Goal: Check status: Check status

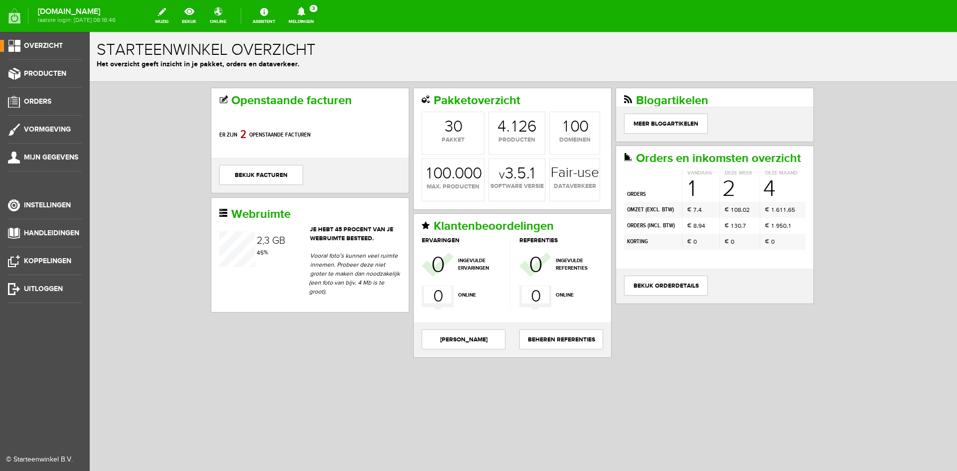
click at [41, 95] on ul "Overzicht Producten Orders Vormgeving Mijn gegevens Instellingen Handleidingen …" at bounding box center [45, 267] width 90 height 471
click at [34, 101] on span "Orders" at bounding box center [37, 101] width 27 height 8
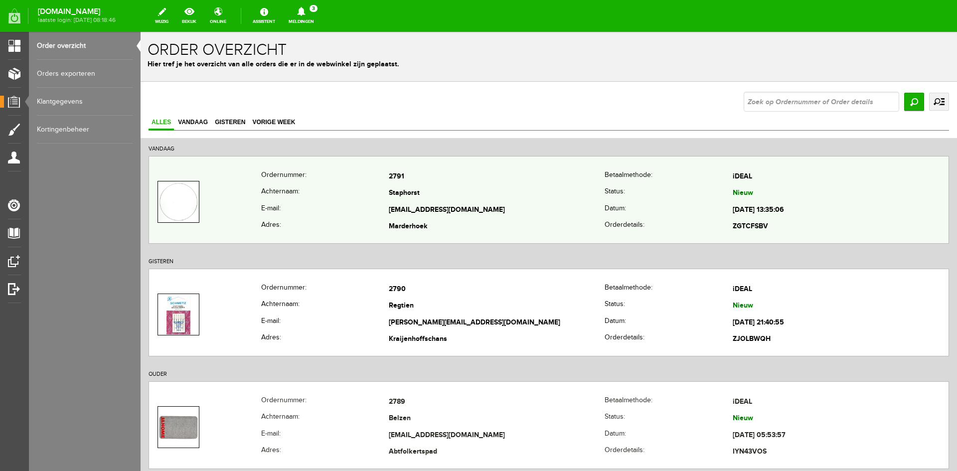
click at [340, 210] on th "E-mail:" at bounding box center [325, 210] width 128 height 17
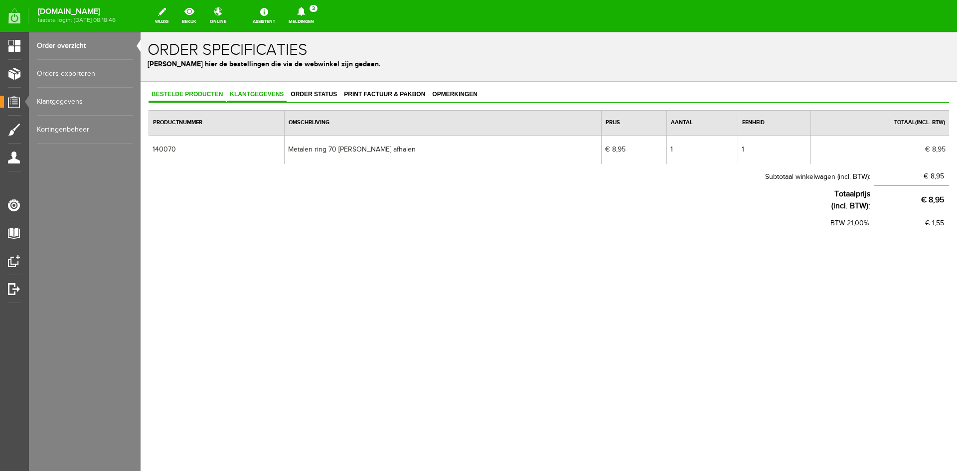
click at [264, 91] on span "Klantgegevens" at bounding box center [257, 94] width 60 height 7
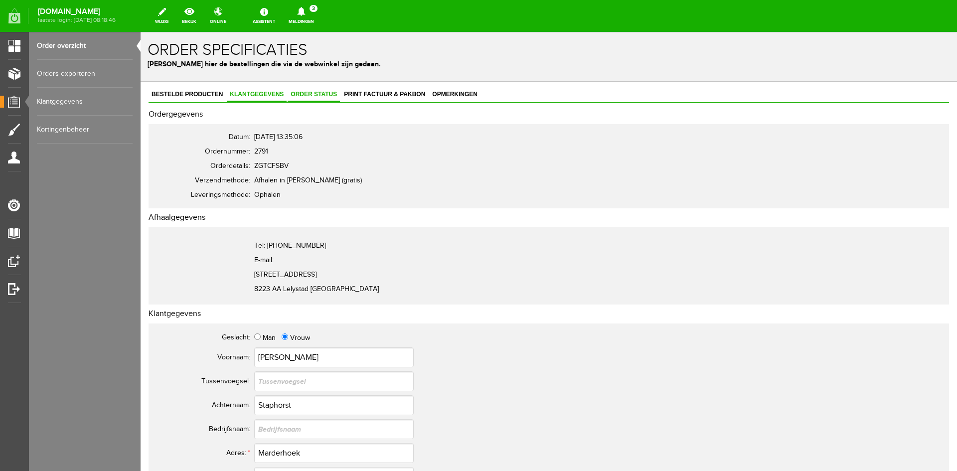
click at [316, 95] on span "Order status" at bounding box center [314, 94] width 52 height 7
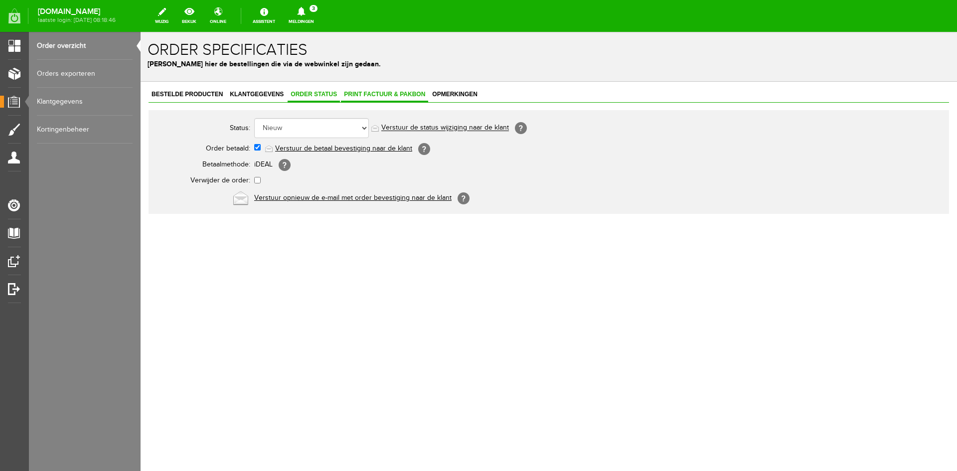
click at [353, 95] on span "Print factuur & pakbon" at bounding box center [384, 94] width 87 height 7
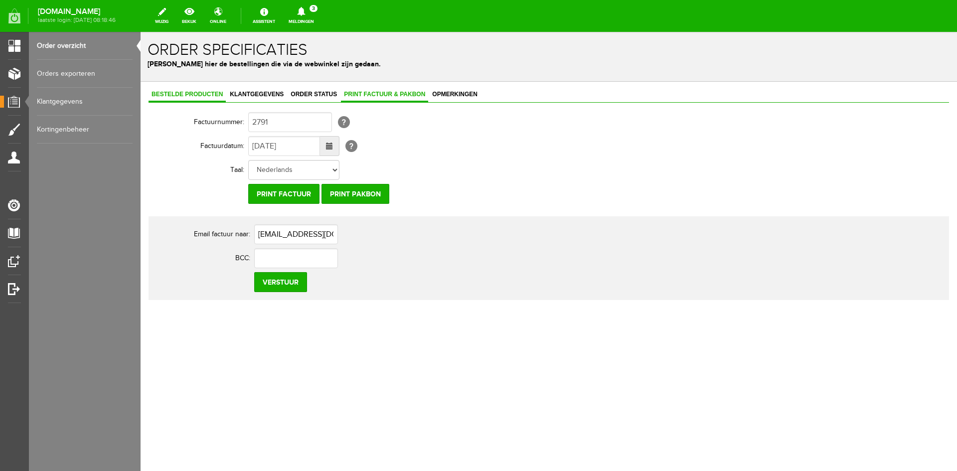
click at [193, 91] on span "Bestelde producten" at bounding box center [187, 94] width 77 height 7
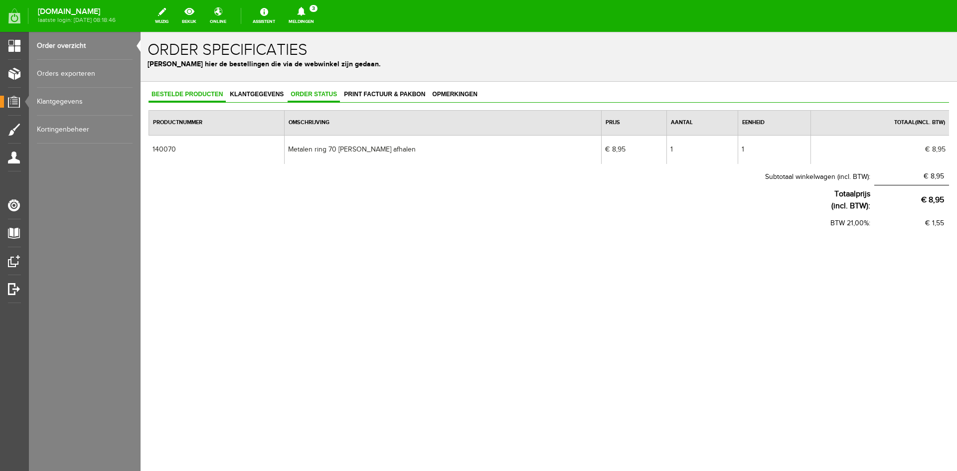
click at [308, 95] on span "Order status" at bounding box center [314, 94] width 52 height 7
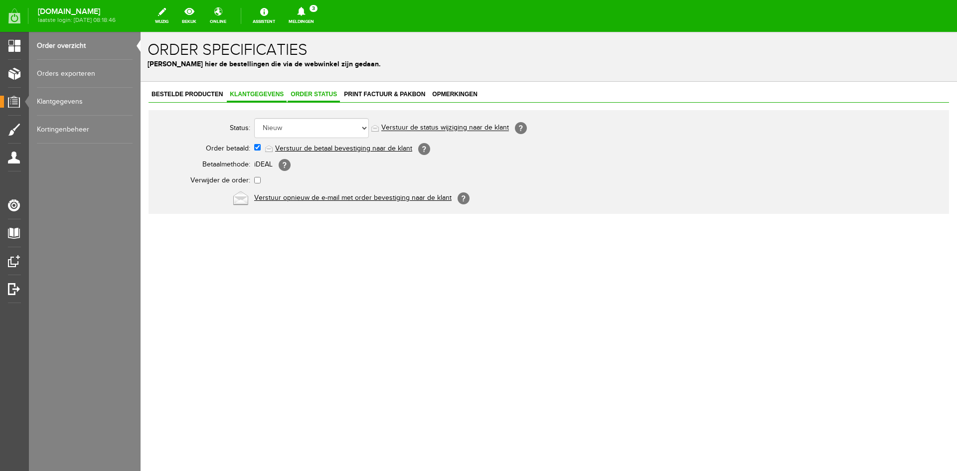
click at [256, 96] on span "Klantgegevens" at bounding box center [257, 94] width 60 height 7
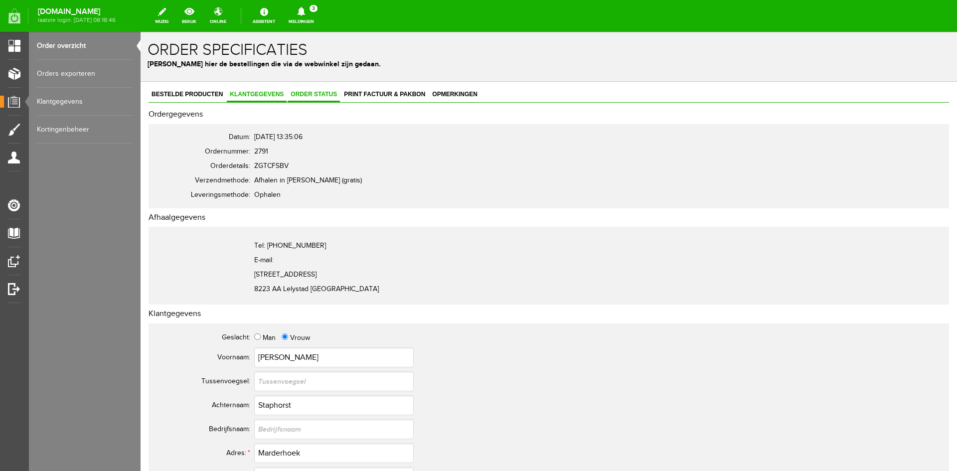
click at [303, 95] on span "Order status" at bounding box center [314, 94] width 52 height 7
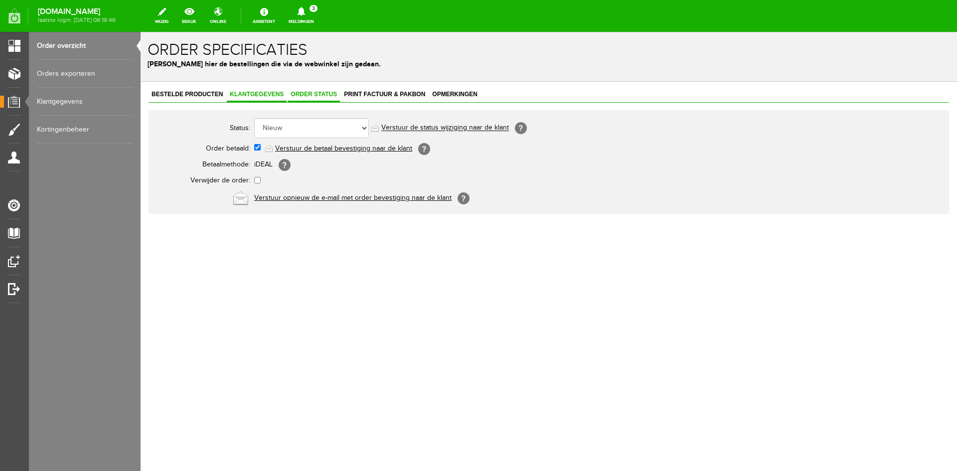
click at [240, 94] on span "Klantgegevens" at bounding box center [257, 94] width 60 height 7
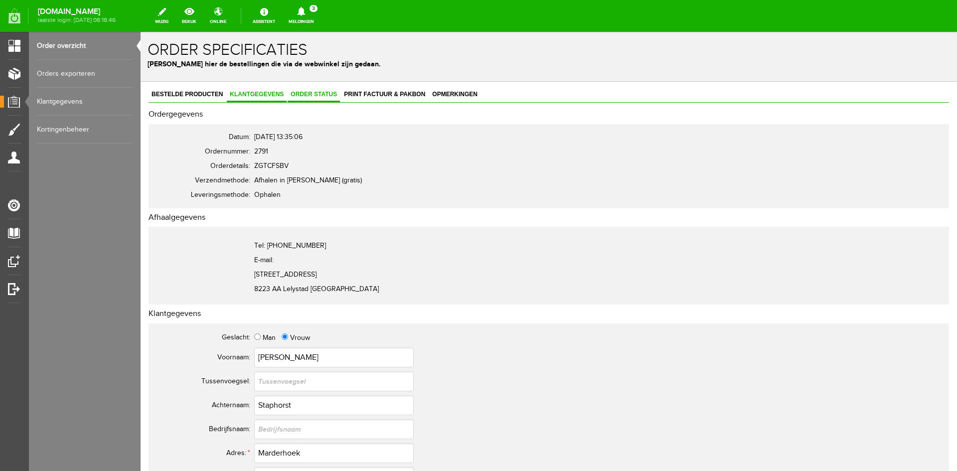
click at [307, 95] on span "Order status" at bounding box center [314, 94] width 52 height 7
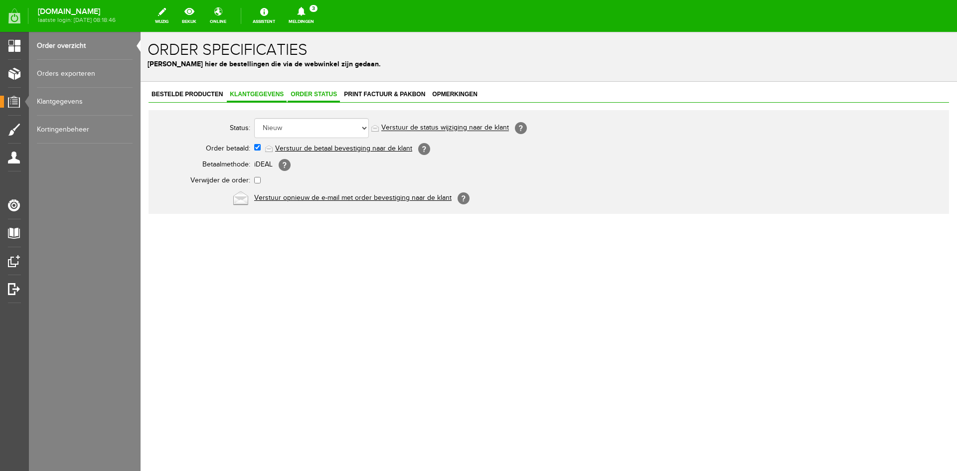
click at [255, 95] on span "Klantgegevens" at bounding box center [257, 94] width 60 height 7
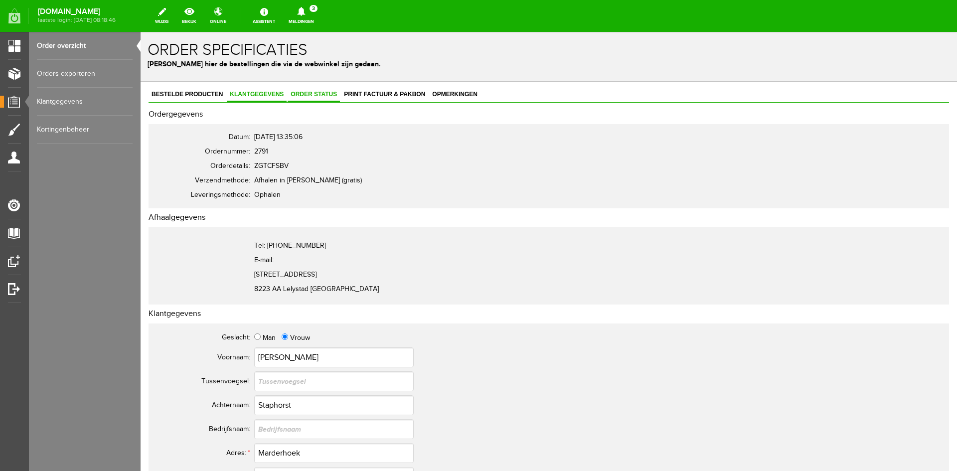
click at [307, 95] on span "Order status" at bounding box center [314, 94] width 52 height 7
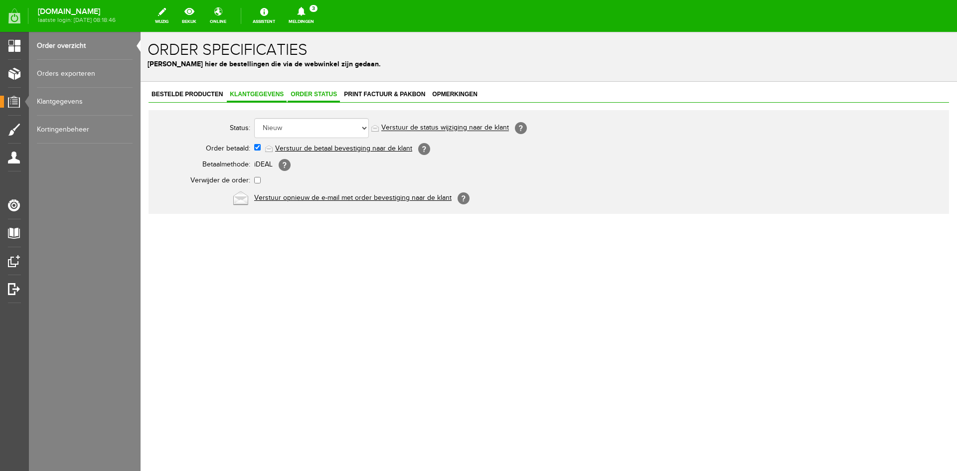
click at [261, 93] on span "Klantgegevens" at bounding box center [257, 94] width 60 height 7
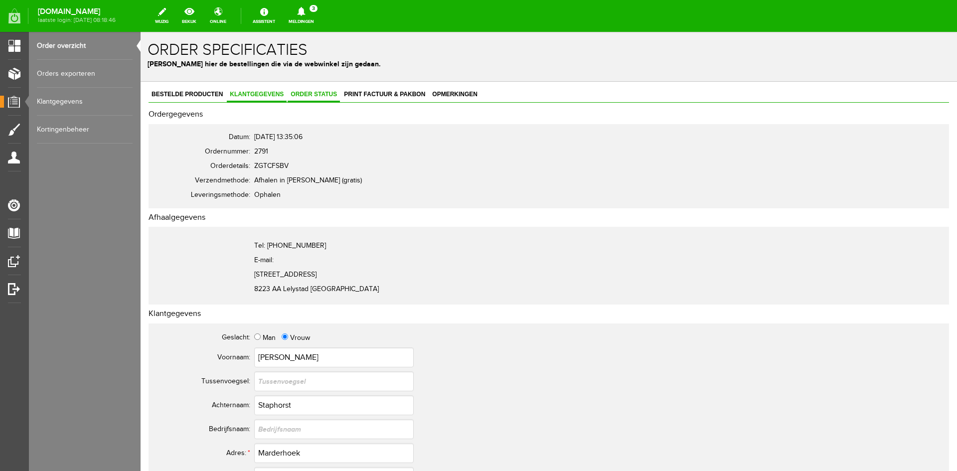
click at [320, 92] on span "Order status" at bounding box center [314, 94] width 52 height 7
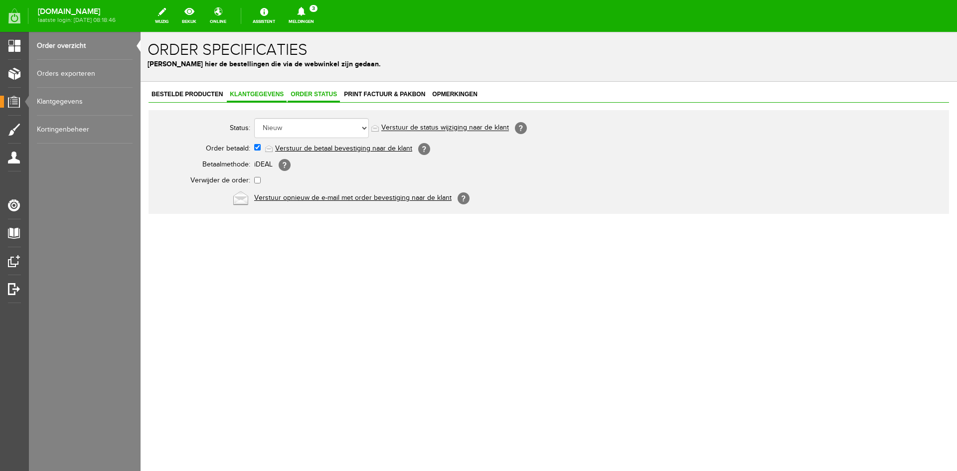
click at [246, 93] on span "Klantgegevens" at bounding box center [257, 94] width 60 height 7
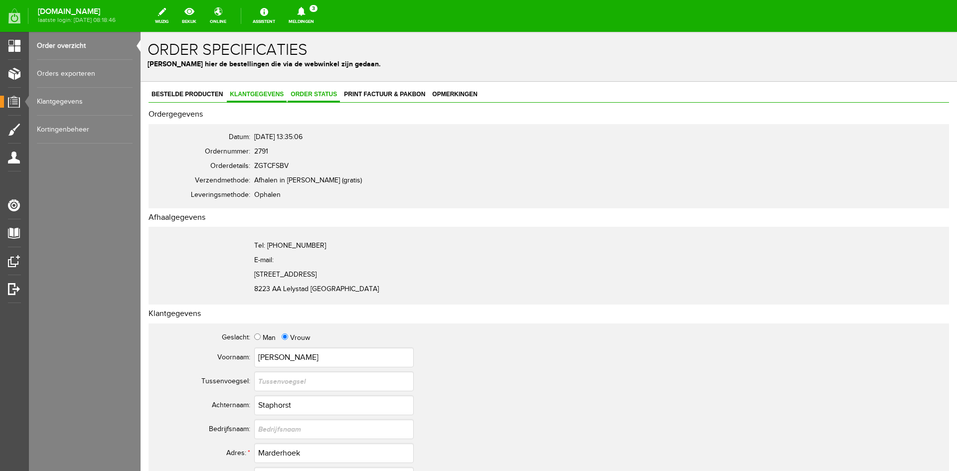
click at [310, 93] on span "Order status" at bounding box center [314, 94] width 52 height 7
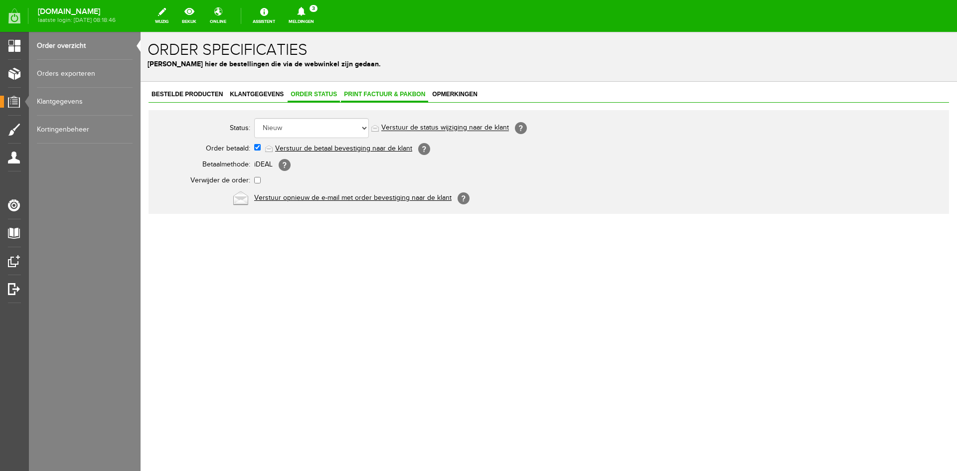
click at [369, 93] on span "Print factuur & pakbon" at bounding box center [384, 94] width 87 height 7
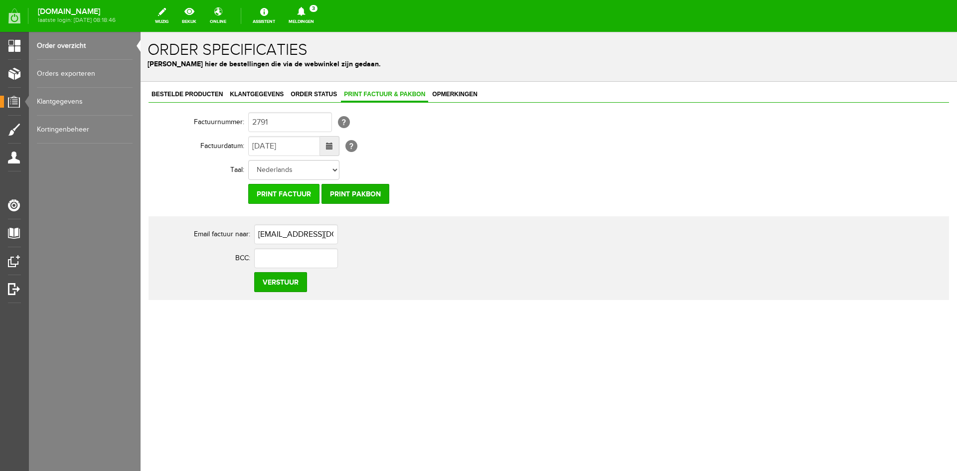
click at [289, 192] on input "Print factuur" at bounding box center [283, 194] width 71 height 20
